Goal: Check status: Check status

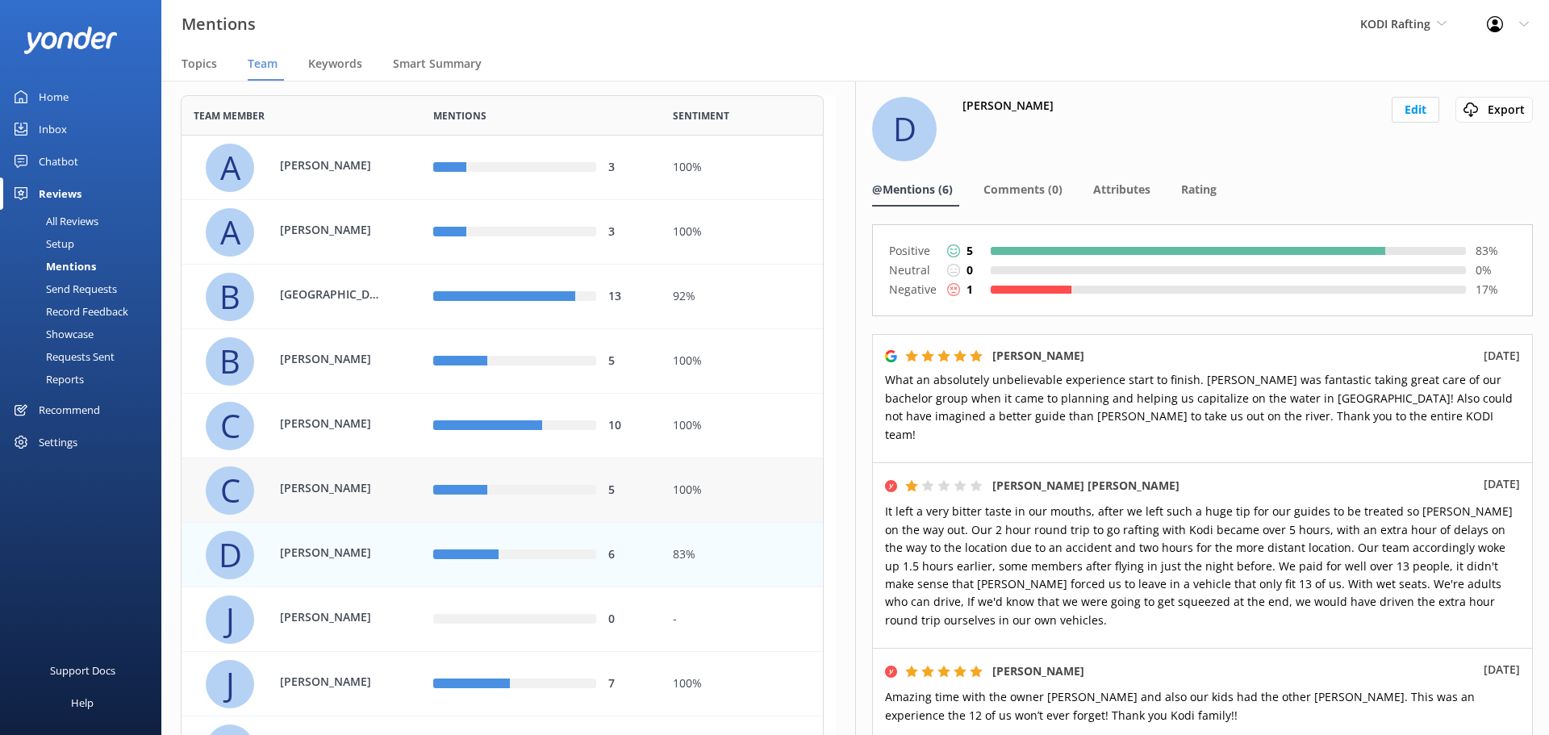
scroll to position [81, 0]
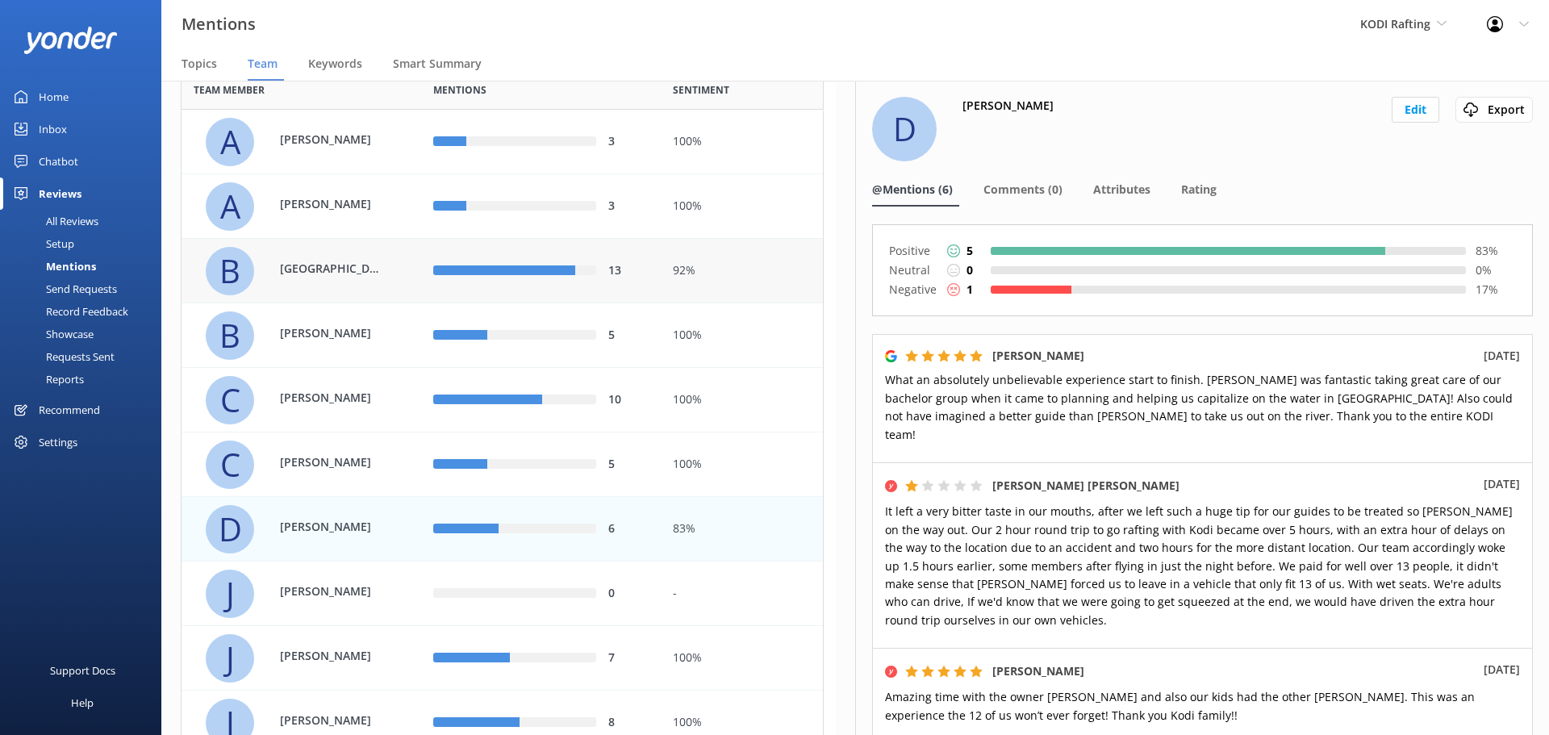
click at [682, 268] on div "92%" at bounding box center [742, 271] width 138 height 18
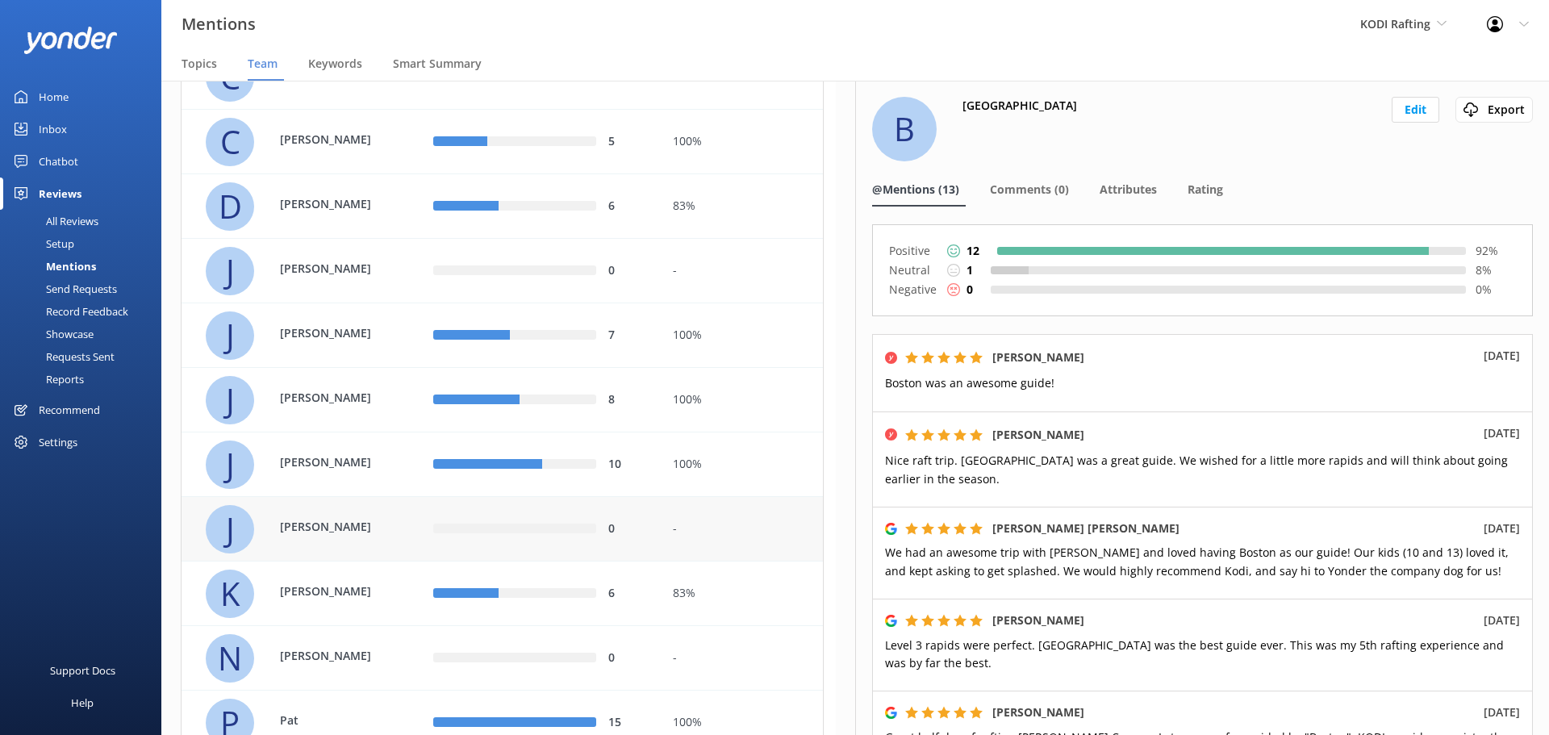
scroll to position [484, 0]
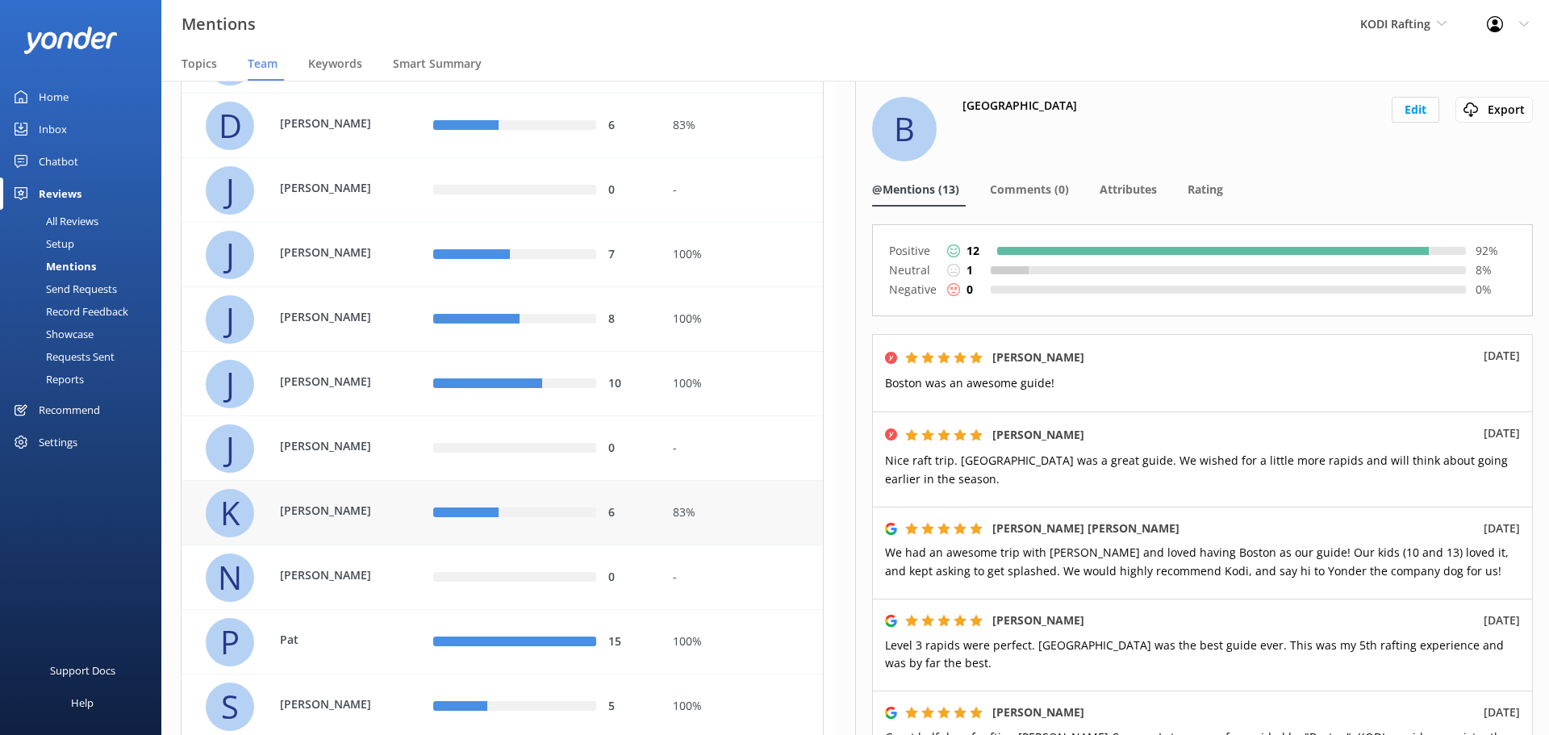
click at [678, 516] on div "83%" at bounding box center [742, 513] width 138 height 18
